Goal: Task Accomplishment & Management: Manage account settings

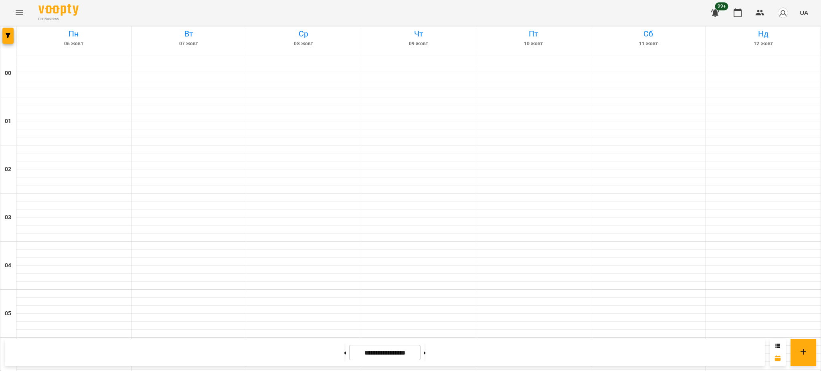
scroll to position [820, 0]
click at [426, 350] on button at bounding box center [425, 353] width 2 height 18
type input "**********"
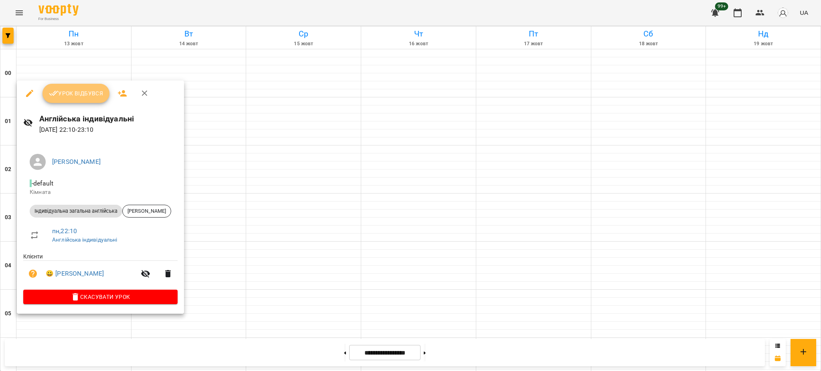
click at [101, 89] on span "Урок відбувся" at bounding box center [76, 94] width 54 height 10
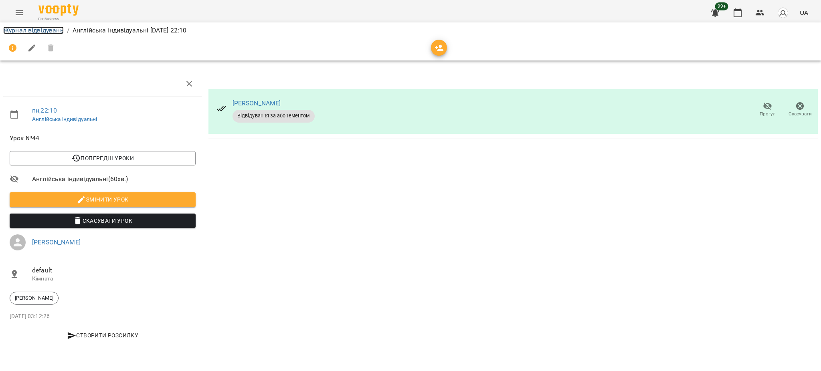
click at [47, 30] on link "Журнал відвідувань" at bounding box center [33, 30] width 61 height 8
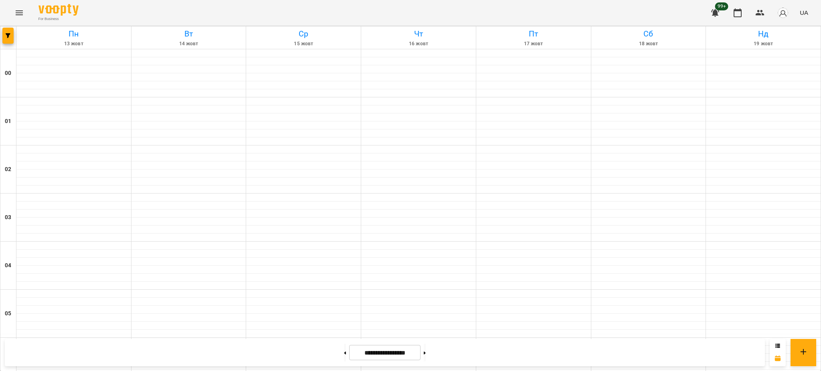
scroll to position [820, 0]
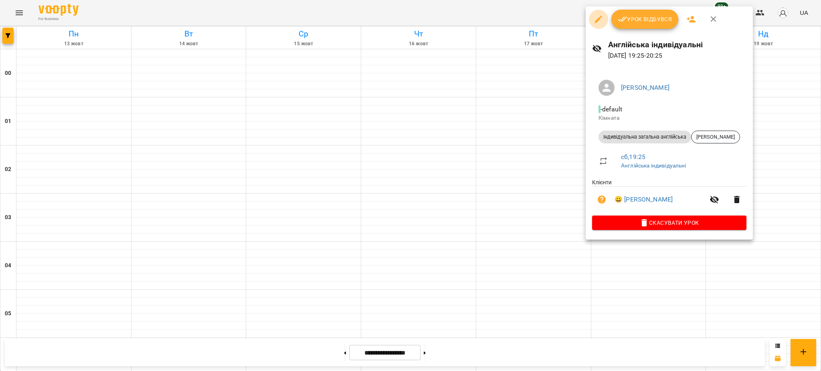
click at [600, 19] on icon "button" at bounding box center [598, 19] width 10 height 10
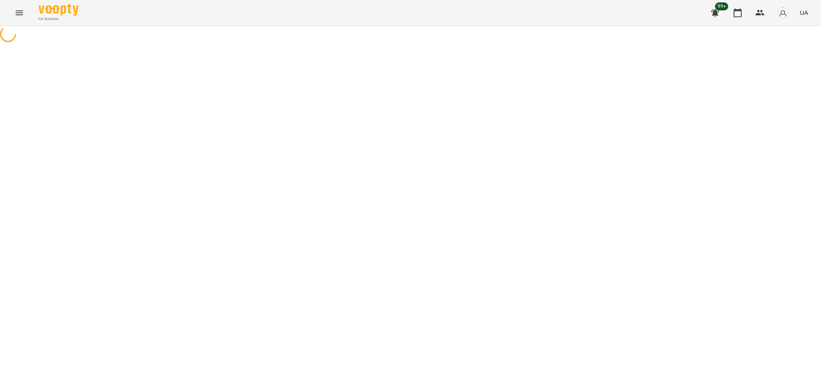
select select "**********"
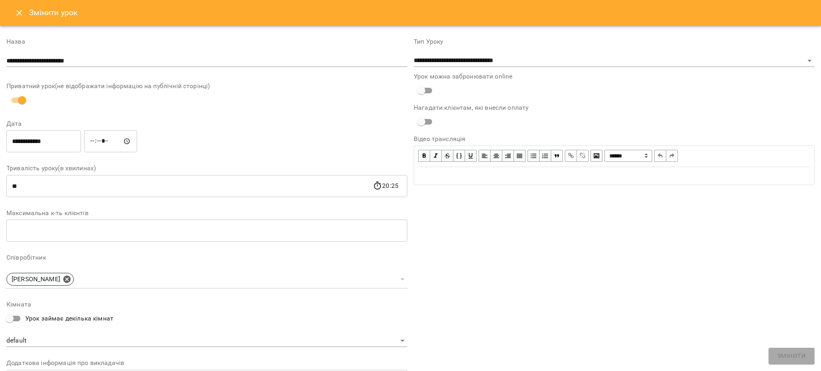
click at [71, 148] on input "**********" at bounding box center [43, 141] width 75 height 22
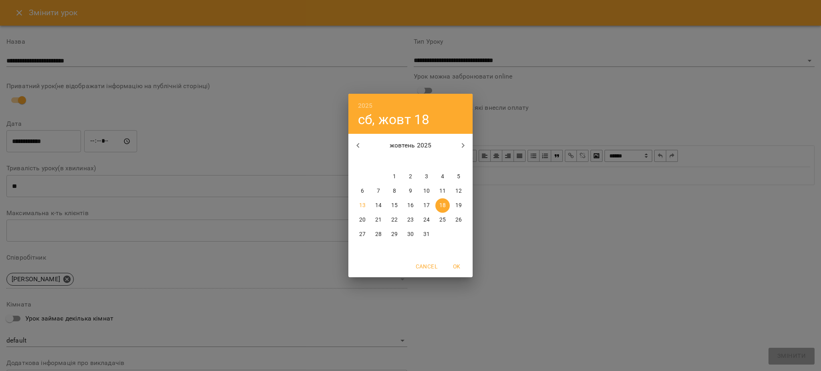
click at [364, 208] on p "13" at bounding box center [362, 206] width 6 height 8
type input "**********"
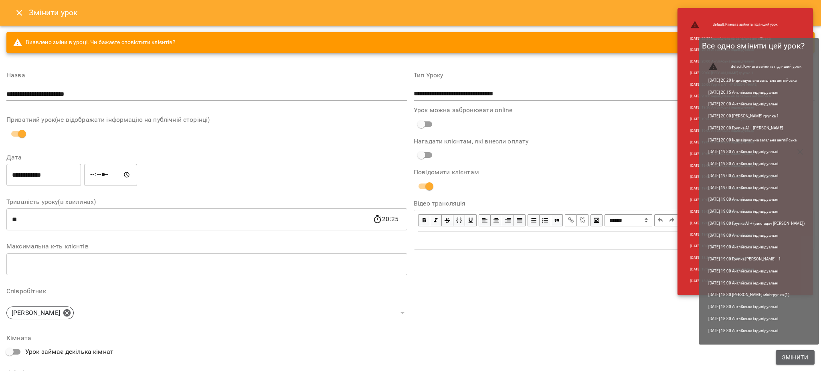
click at [791, 357] on span "Змінити" at bounding box center [795, 358] width 26 height 10
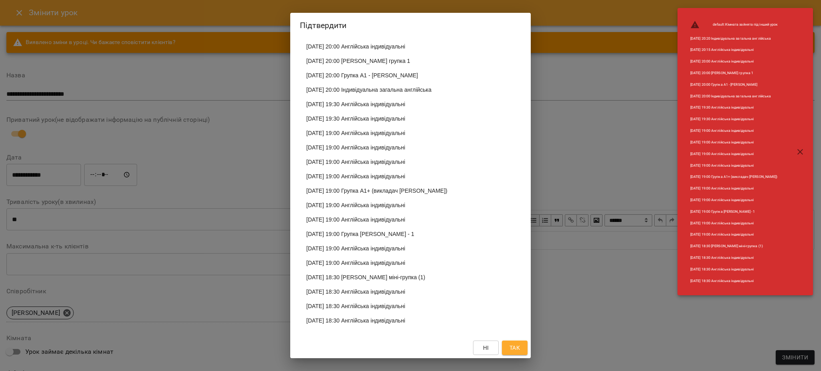
scroll to position [91, 0]
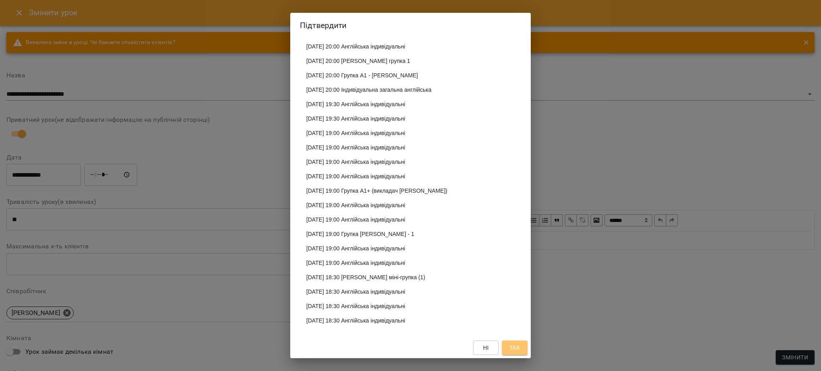
click at [516, 344] on span "Так" at bounding box center [514, 348] width 10 height 10
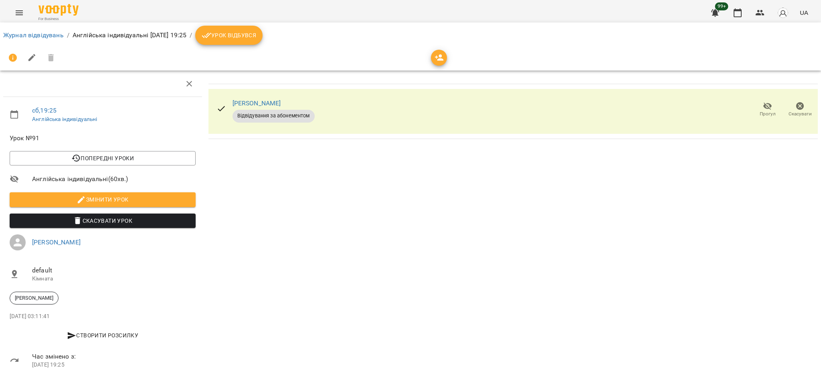
click at [256, 31] on span "Урок відбувся" at bounding box center [229, 35] width 54 height 10
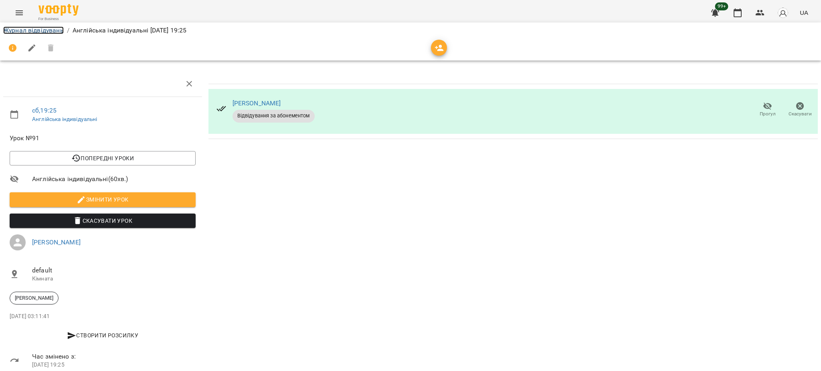
drag, startPoint x: 53, startPoint y: 32, endPoint x: 59, endPoint y: 34, distance: 6.6
click at [53, 31] on link "Журнал відвідувань" at bounding box center [33, 30] width 61 height 8
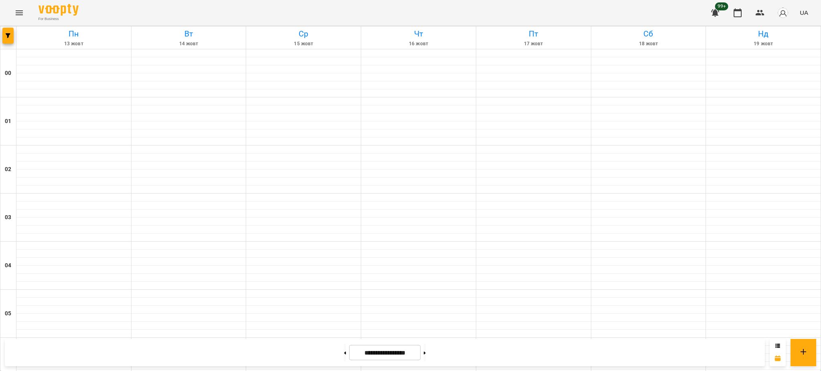
scroll to position [587, 0]
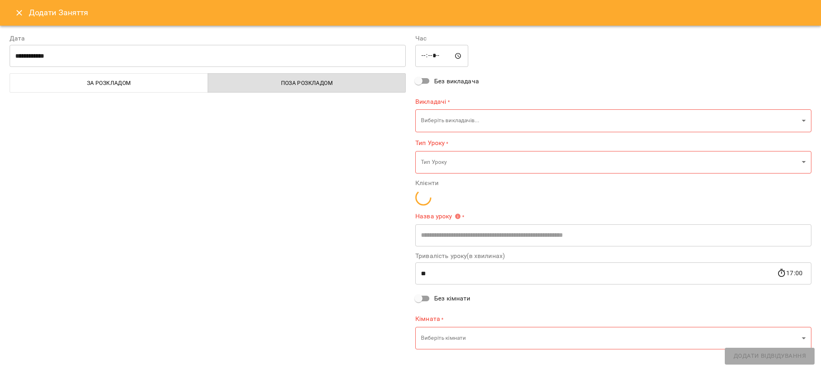
type input "**********"
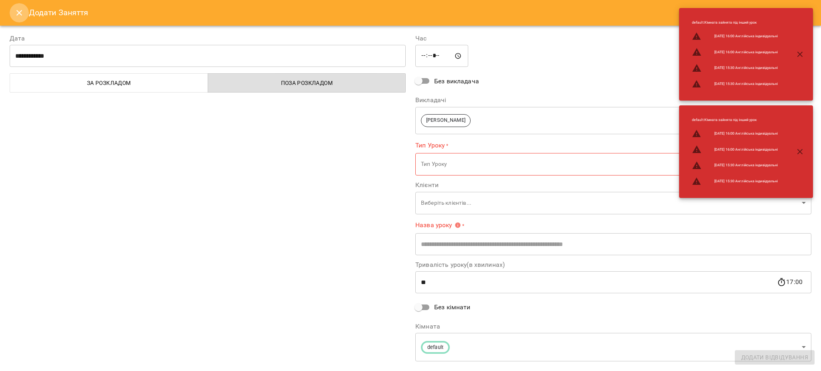
click at [14, 10] on icon "Close" at bounding box center [19, 13] width 10 height 10
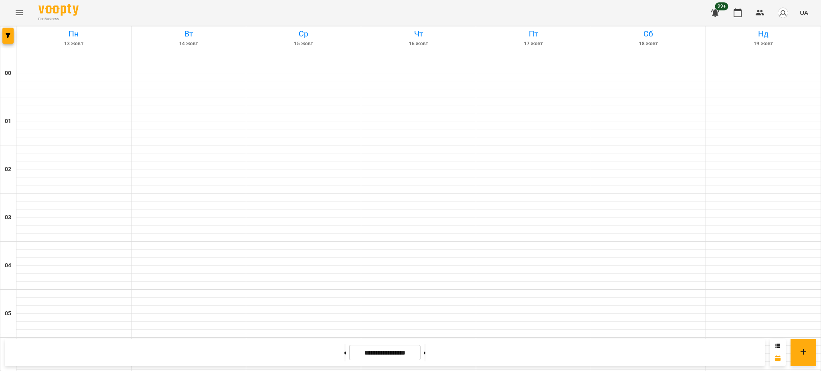
scroll to position [767, 0]
drag, startPoint x: 338, startPoint y: 349, endPoint x: 355, endPoint y: 344, distance: 17.5
click at [344, 349] on button at bounding box center [345, 353] width 2 height 18
type input "**********"
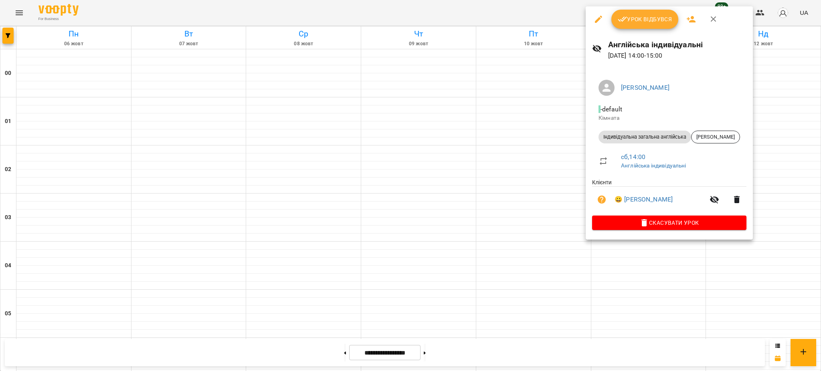
click at [634, 17] on span "Урок відбувся" at bounding box center [644, 19] width 54 height 10
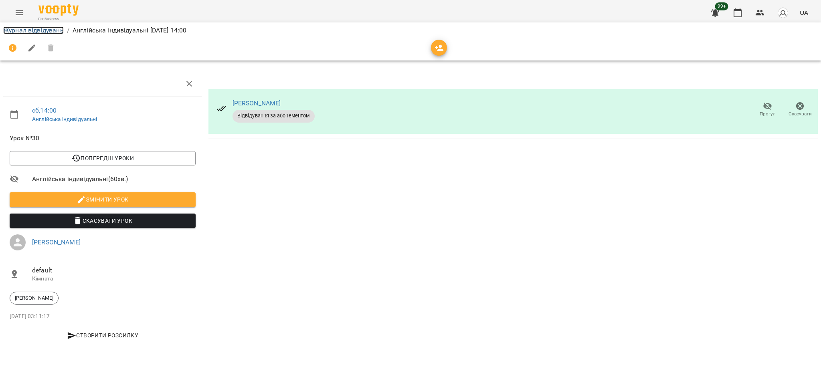
click at [54, 26] on link "Журнал відвідувань" at bounding box center [33, 30] width 61 height 8
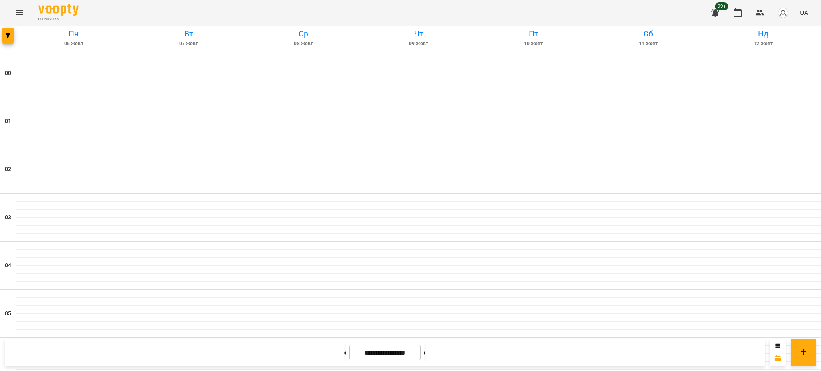
scroll to position [534, 0]
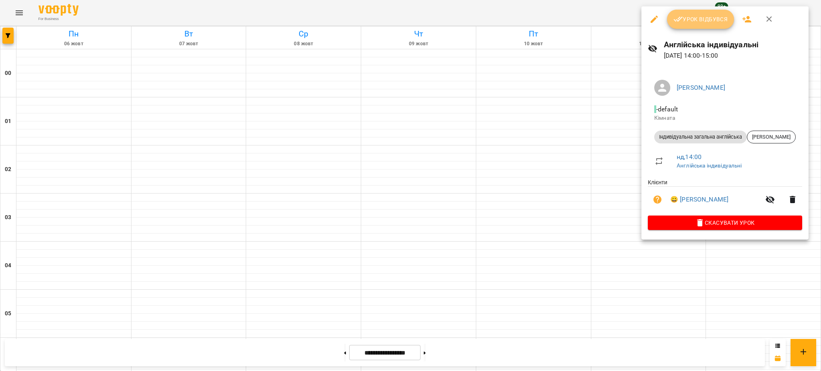
click at [701, 19] on span "Урок відбувся" at bounding box center [700, 19] width 54 height 10
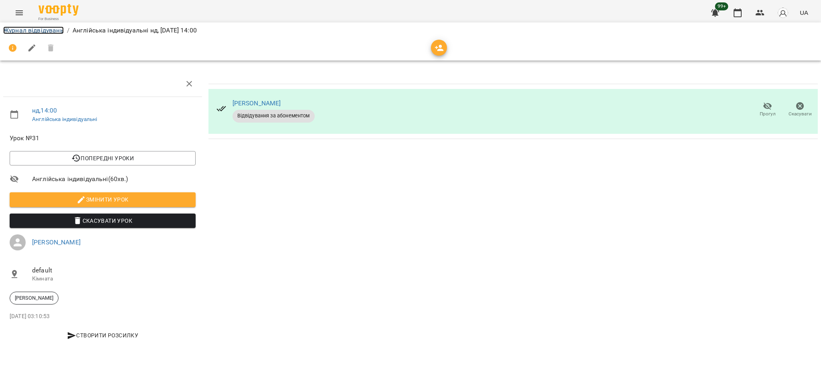
click at [41, 34] on link "Журнал відвідувань" at bounding box center [33, 30] width 61 height 8
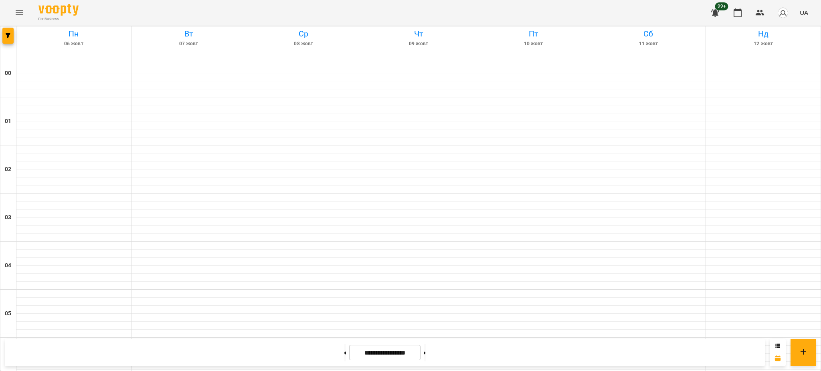
scroll to position [820, 0]
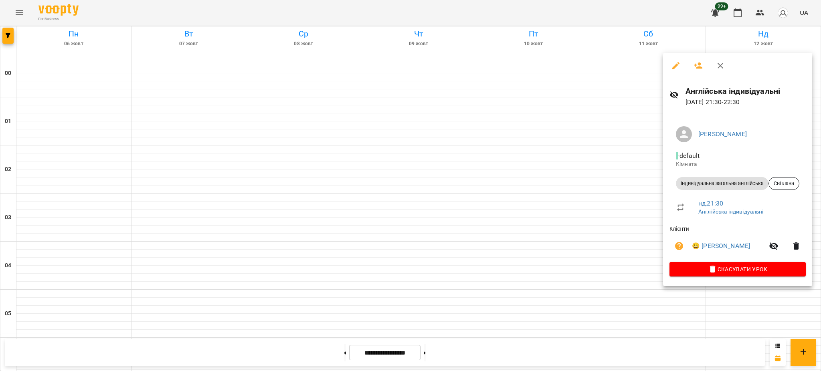
click at [473, 126] on div at bounding box center [410, 185] width 821 height 371
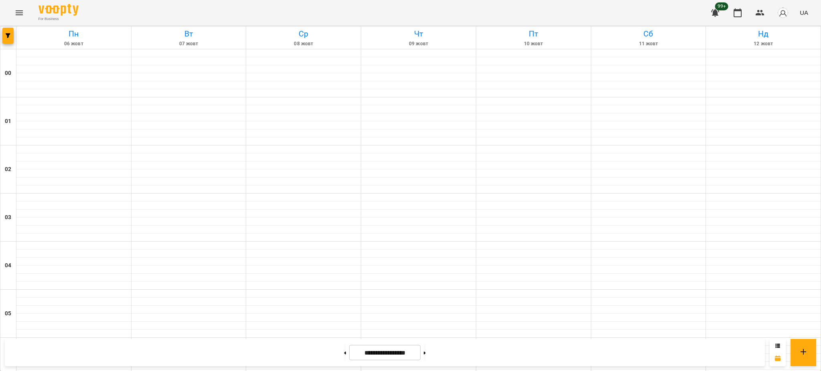
scroll to position [553, 0]
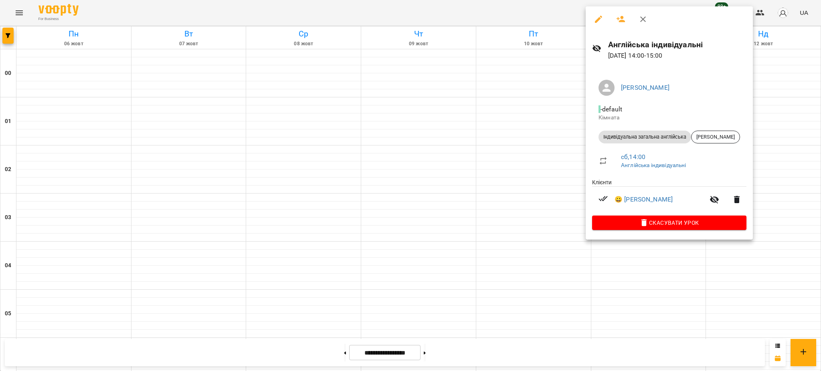
click at [526, 201] on div at bounding box center [410, 185] width 821 height 371
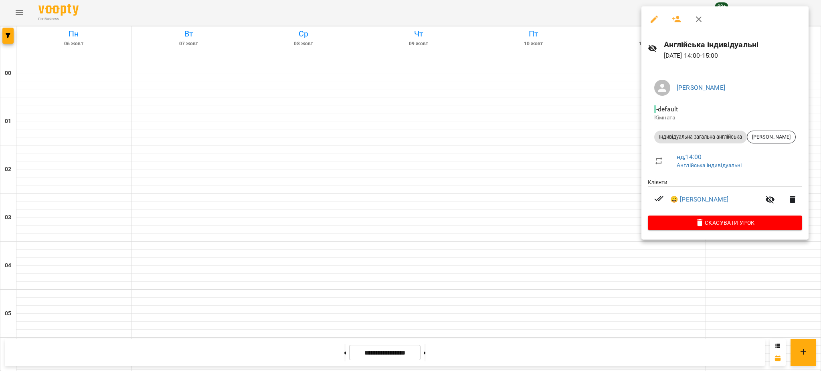
click at [484, 215] on div at bounding box center [410, 185] width 821 height 371
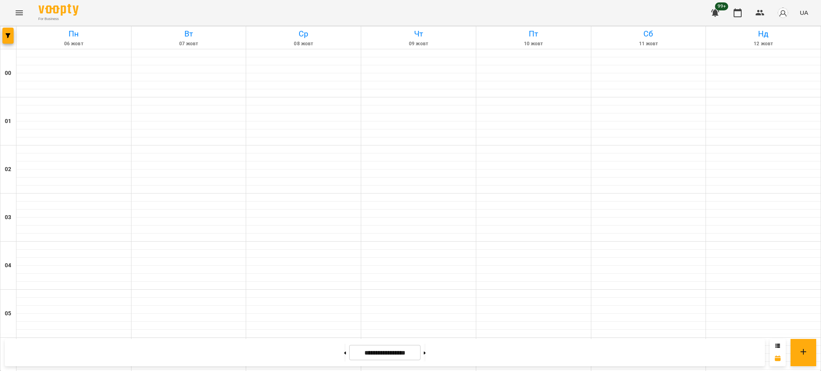
scroll to position [820, 0]
click at [778, 345] on icon at bounding box center [777, 345] width 4 height 4
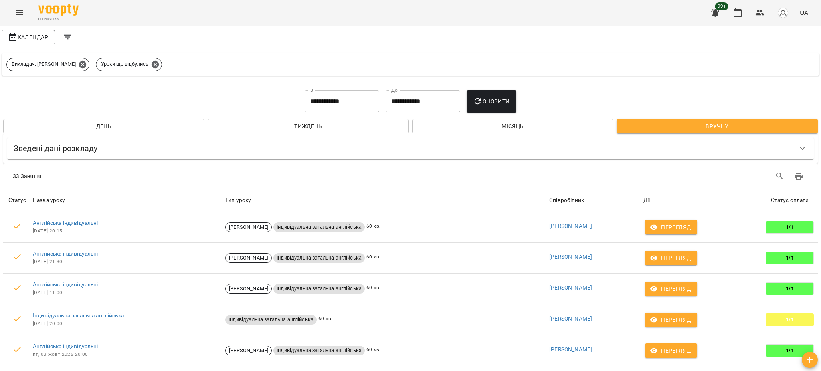
scroll to position [0, 0]
click at [36, 36] on span "Календар" at bounding box center [28, 37] width 40 height 10
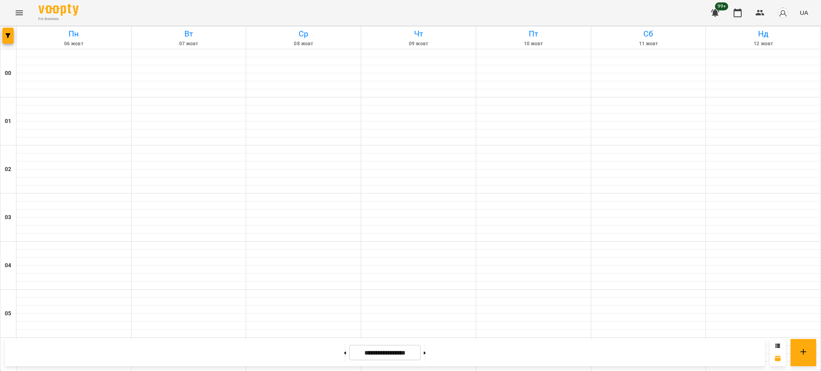
scroll to position [587, 0]
click at [426, 351] on button at bounding box center [425, 353] width 2 height 18
type input "**********"
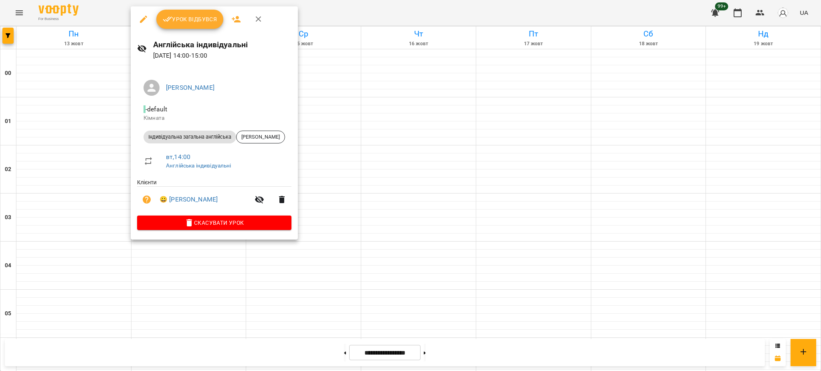
click at [440, 222] on div at bounding box center [410, 185] width 821 height 371
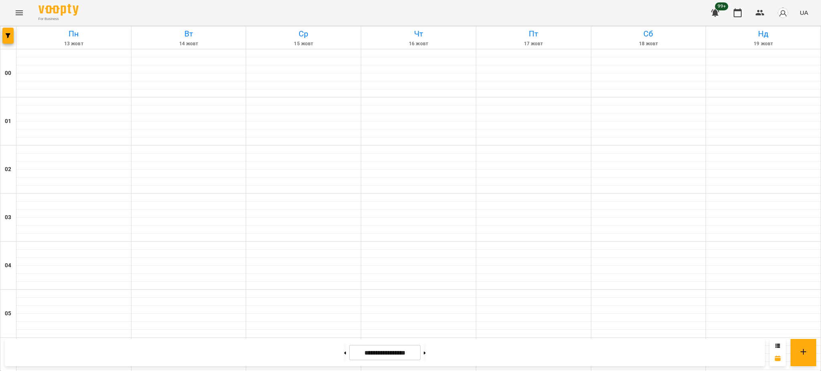
scroll to position [820, 0]
